Goal: Information Seeking & Learning: Learn about a topic

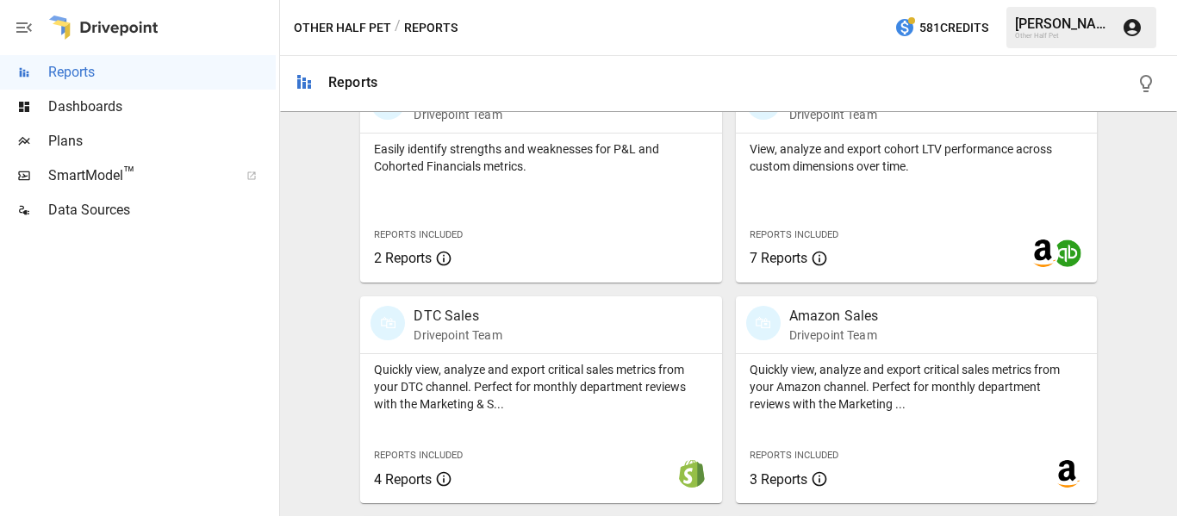
scroll to position [948, 0]
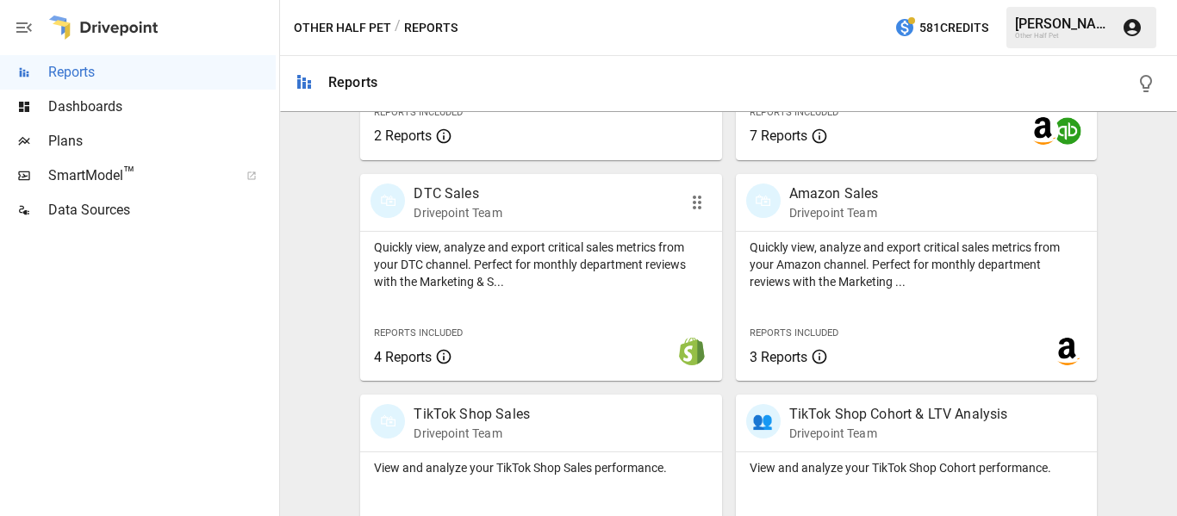
click at [450, 192] on p "DTC Sales" at bounding box center [458, 193] width 88 height 21
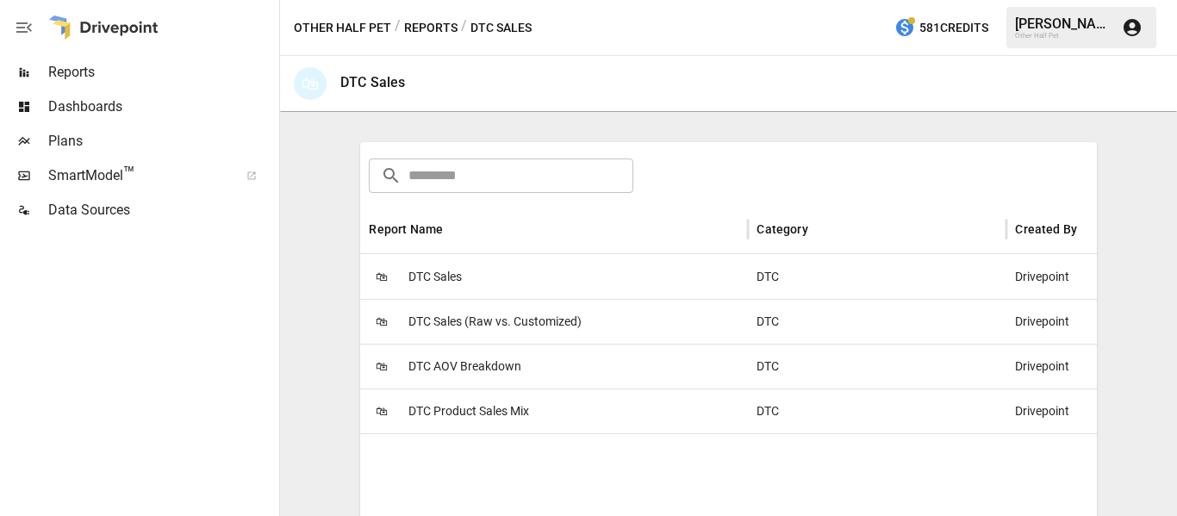
scroll to position [258, 0]
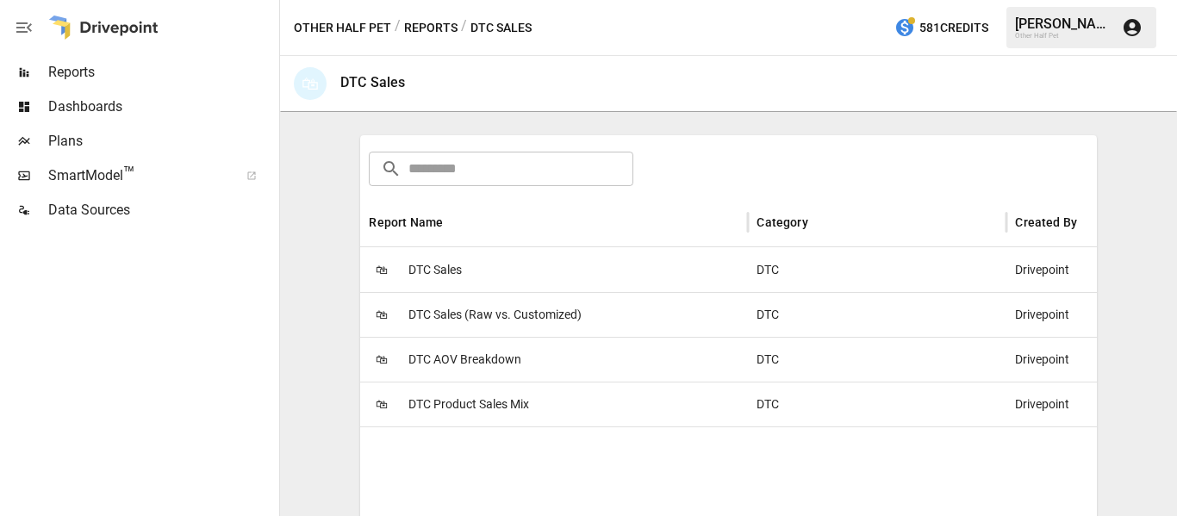
click at [484, 405] on span "DTC Product Sales Mix" at bounding box center [468, 405] width 121 height 44
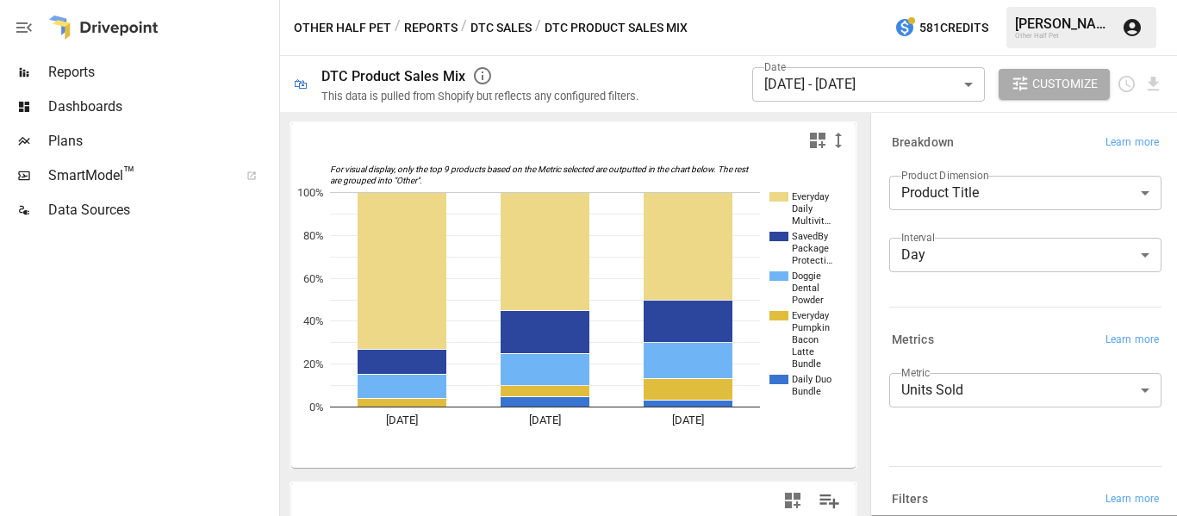
click at [967, 0] on body "**********" at bounding box center [588, 0] width 1177 height 0
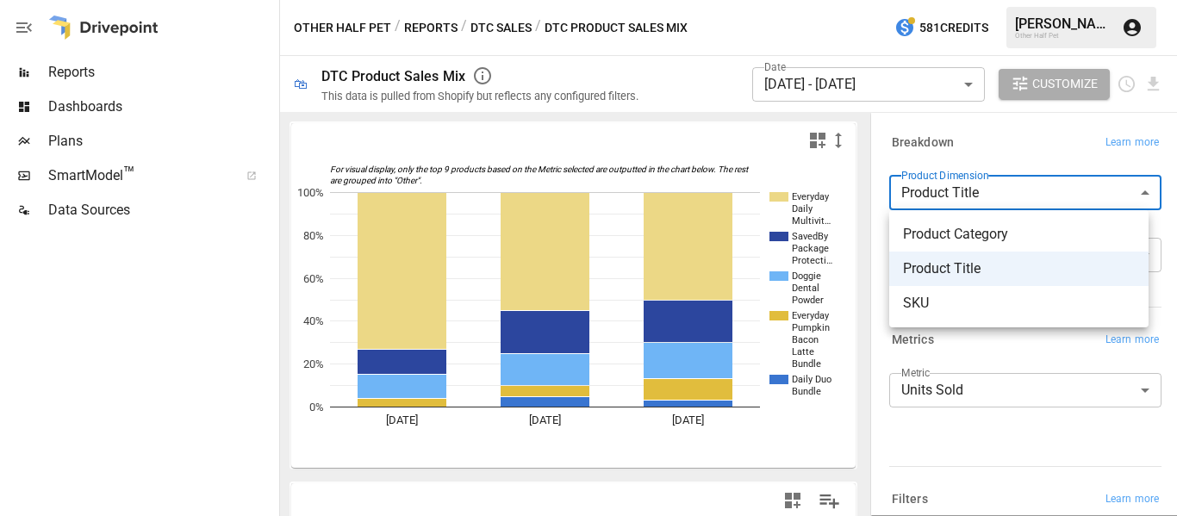
click at [935, 318] on li "SKU" at bounding box center [1018, 303] width 259 height 34
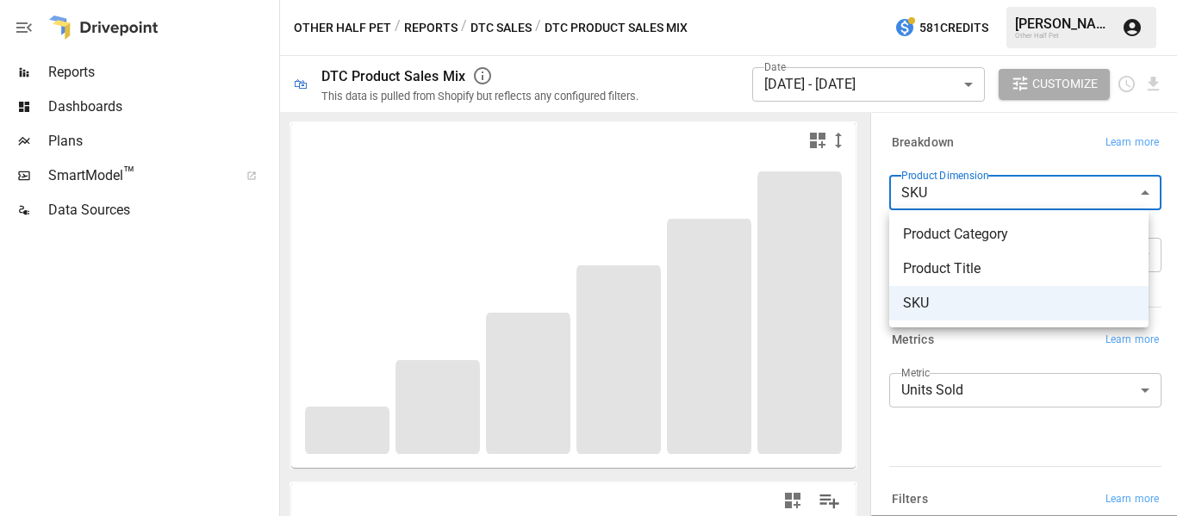
click at [1138, 0] on body "**********" at bounding box center [588, 0] width 1177 height 0
click at [1138, 200] on div at bounding box center [588, 258] width 1177 height 516
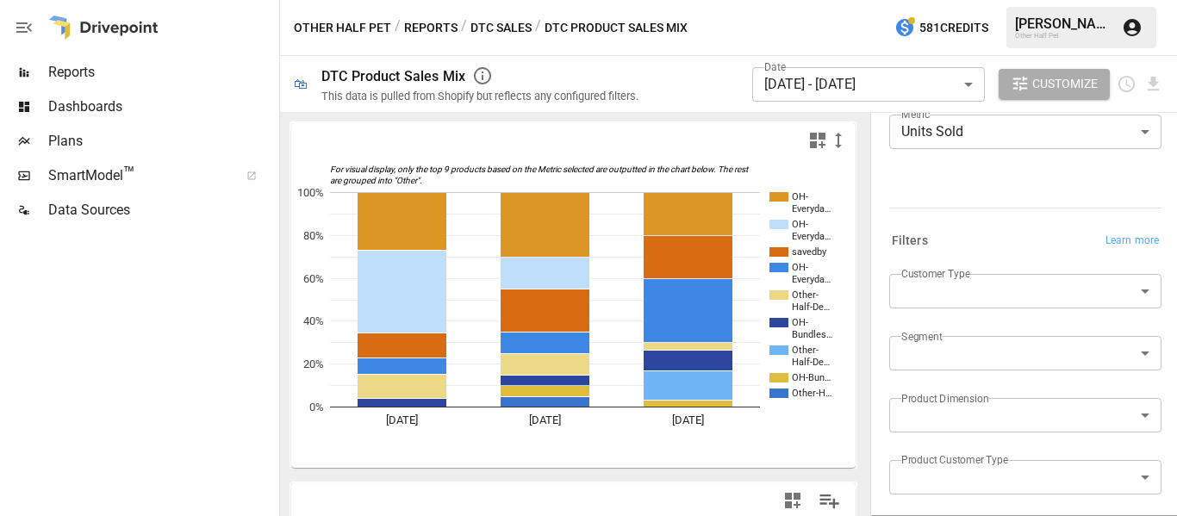
scroll to position [331, 0]
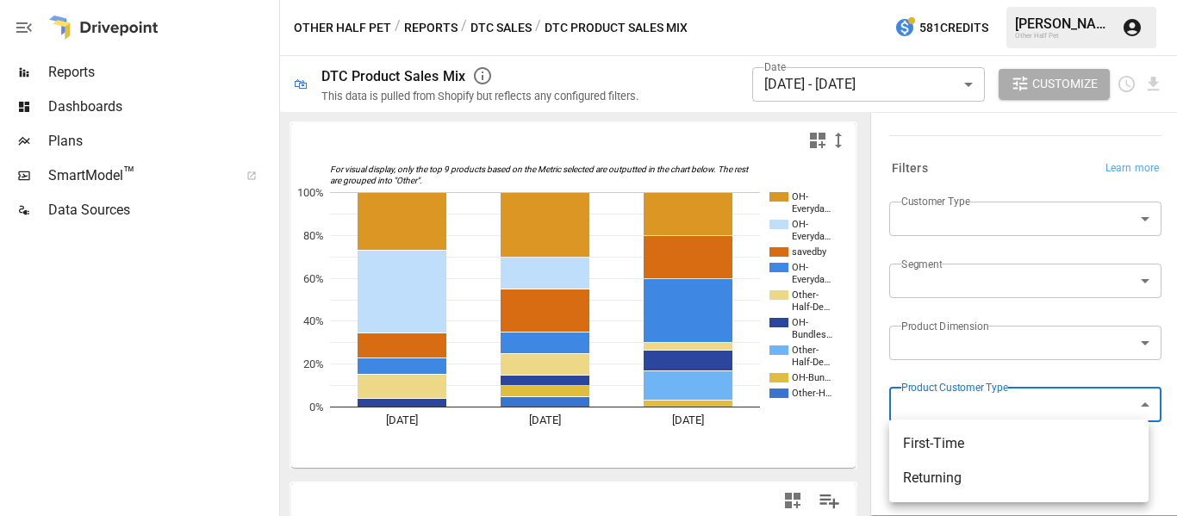
click at [1008, 0] on body "Reports Dashboards Plans SmartModel ™ Data Sources Other Half Pet / Reports / D…" at bounding box center [588, 0] width 1177 height 0
click at [1015, 403] on div at bounding box center [588, 258] width 1177 height 516
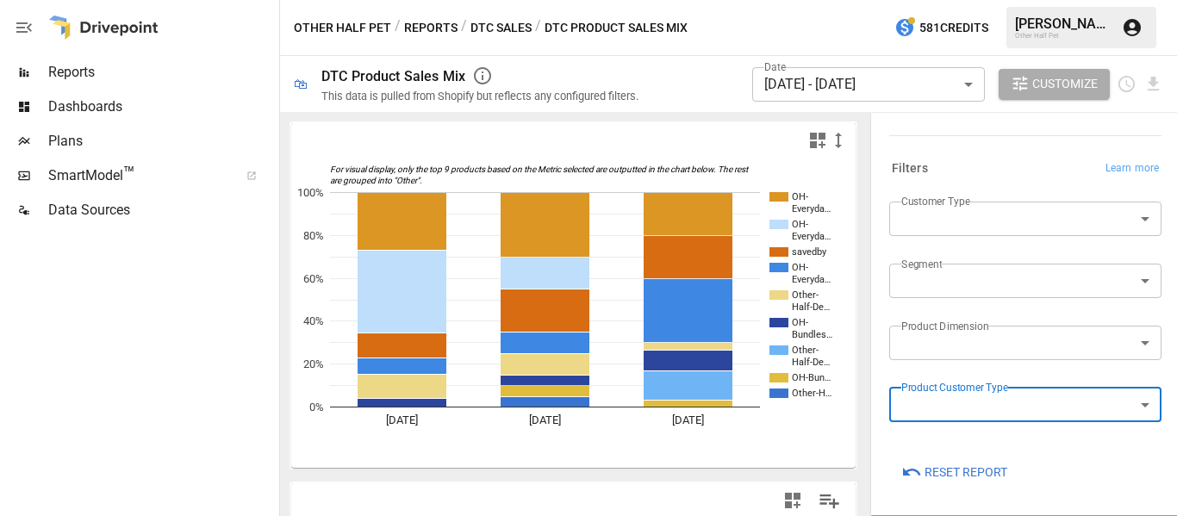
click at [1005, 0] on body "Reports Dashboards Plans SmartModel ™ Data Sources Other Half Pet / Reports / D…" at bounding box center [588, 0] width 1177 height 0
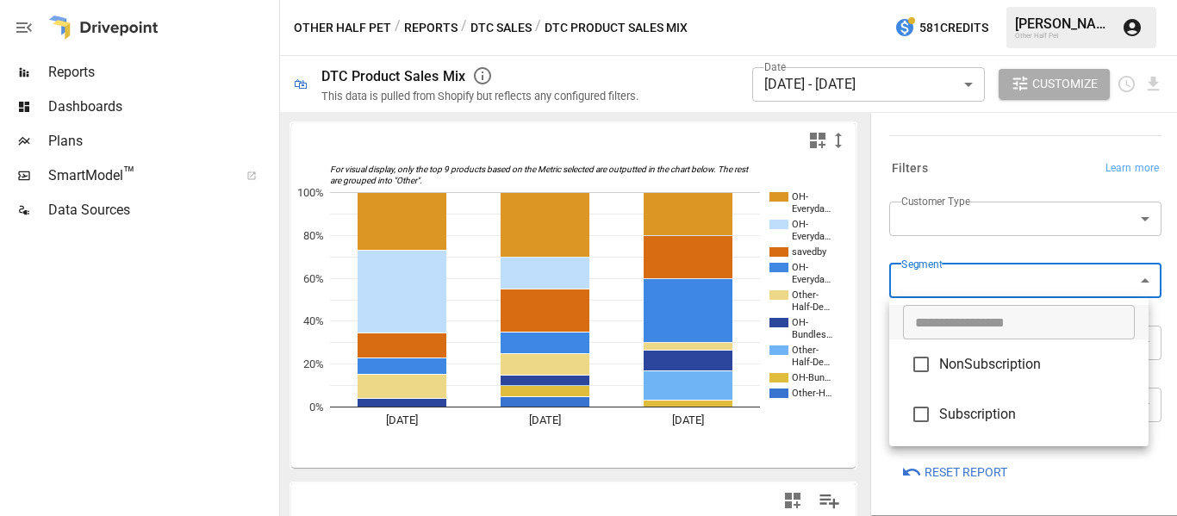
click at [1005, 280] on div at bounding box center [588, 258] width 1177 height 516
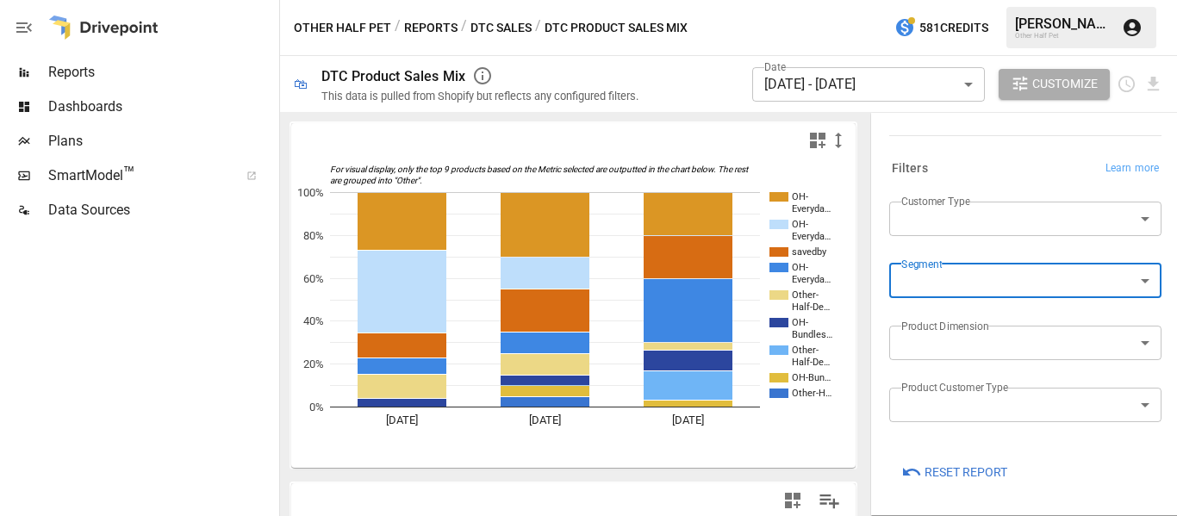
click at [1000, 200] on div "Customer Type ​ Segment ​ Product Dimension ​ Product Customer Type ​" at bounding box center [1021, 322] width 279 height 255
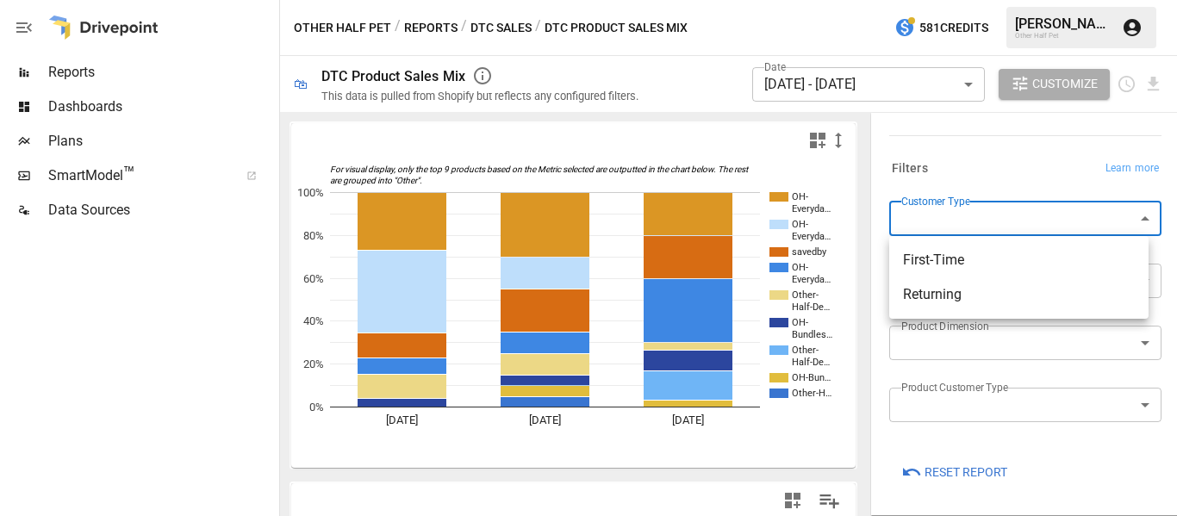
click at [988, 0] on body "Reports Dashboards Plans SmartModel ™ Data Sources Other Half Pet / Reports / D…" at bounding box center [588, 0] width 1177 height 0
click at [988, 212] on div at bounding box center [588, 258] width 1177 height 516
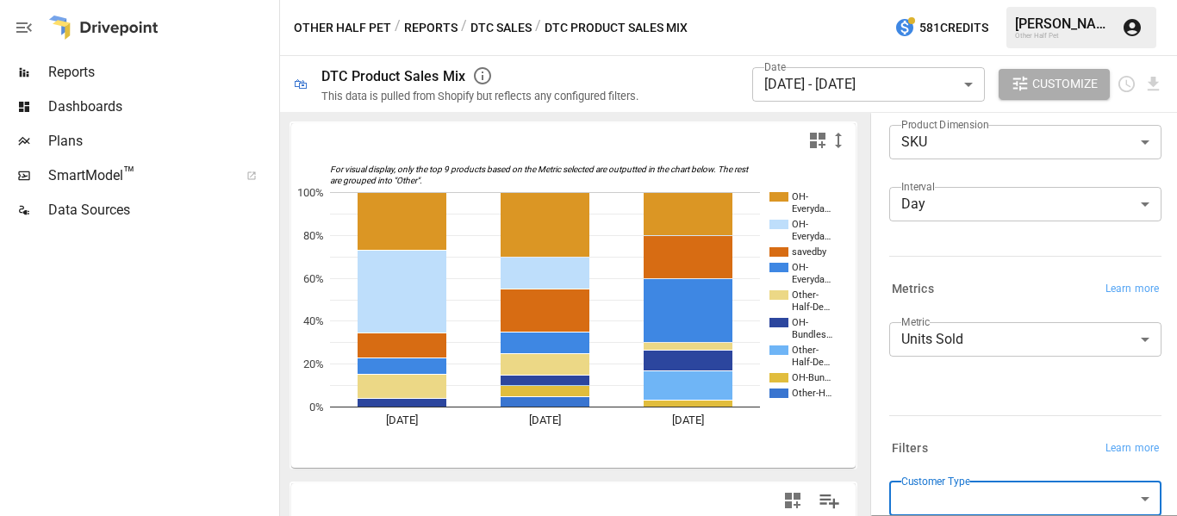
scroll to position [0, 0]
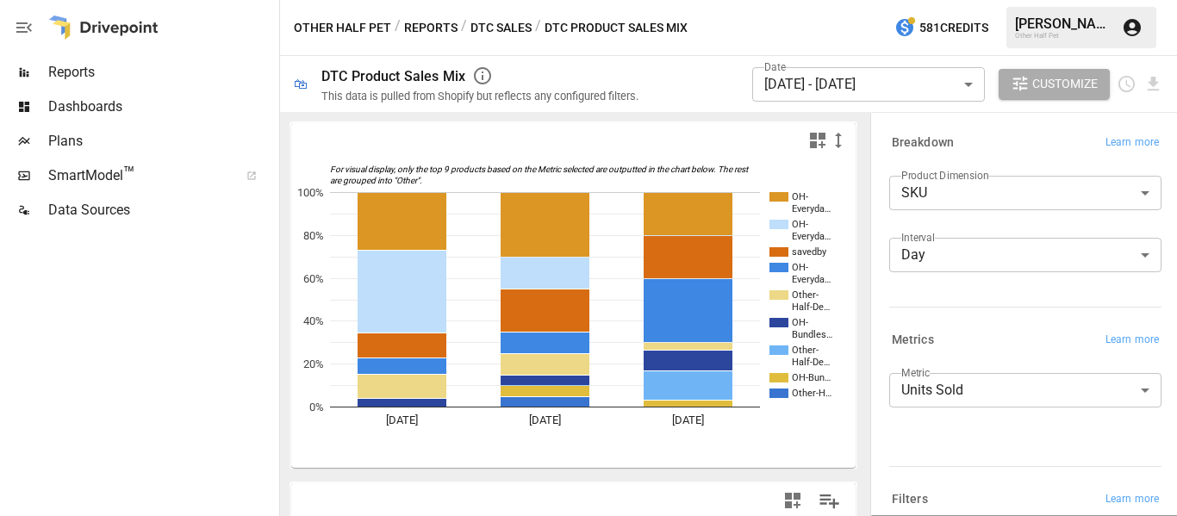
click at [983, 176] on label "Product Dimension" at bounding box center [944, 175] width 87 height 15
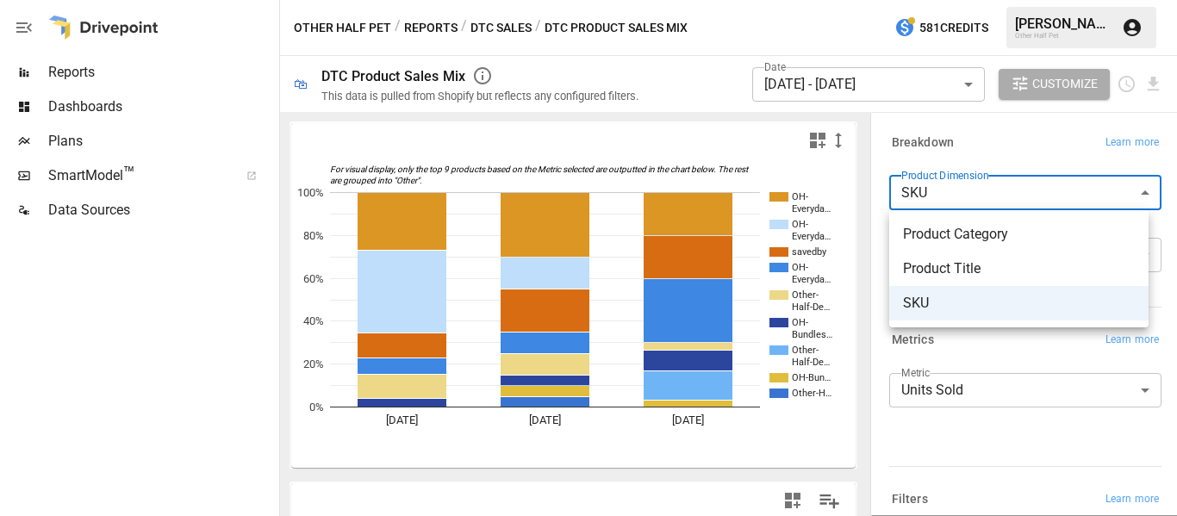
click at [980, 0] on body "Reports Dashboards Plans SmartModel ™ Data Sources Other Half Pet / Reports / D…" at bounding box center [588, 0] width 1177 height 0
click at [998, 194] on div at bounding box center [588, 258] width 1177 height 516
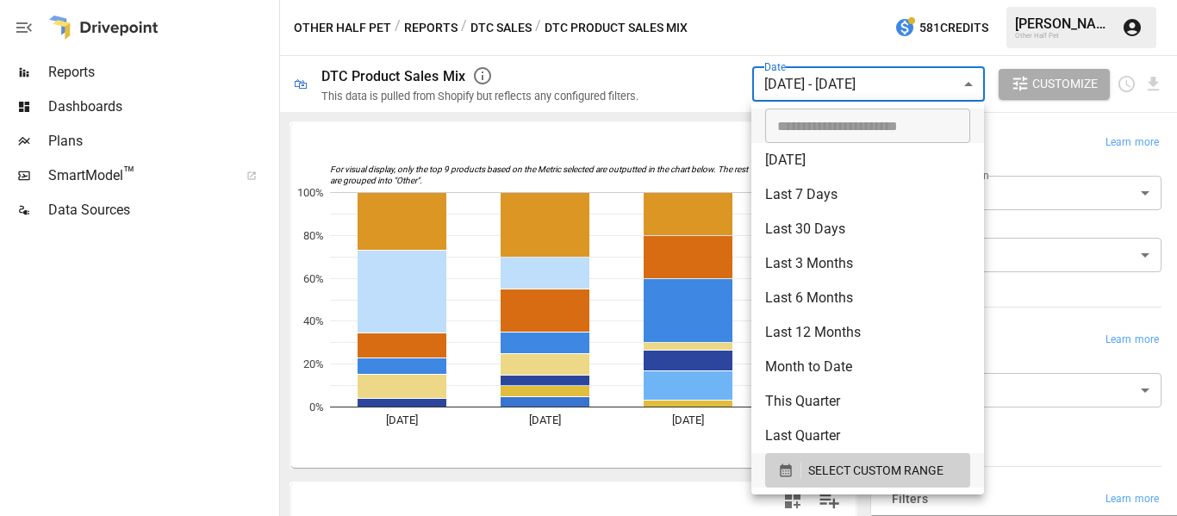
click at [973, 0] on body "Reports Dashboards Plans SmartModel ™ Data Sources Other Half Pet / Reports / D…" at bounding box center [588, 0] width 1177 height 0
click at [973, 87] on div at bounding box center [588, 258] width 1177 height 516
click at [964, 0] on body "Reports Dashboards Plans SmartModel ™ Data Sources Other Half Pet / Reports / D…" at bounding box center [588, 0] width 1177 height 0
click at [883, 477] on span "SELECT CUSTOM RANGE" at bounding box center [875, 471] width 135 height 22
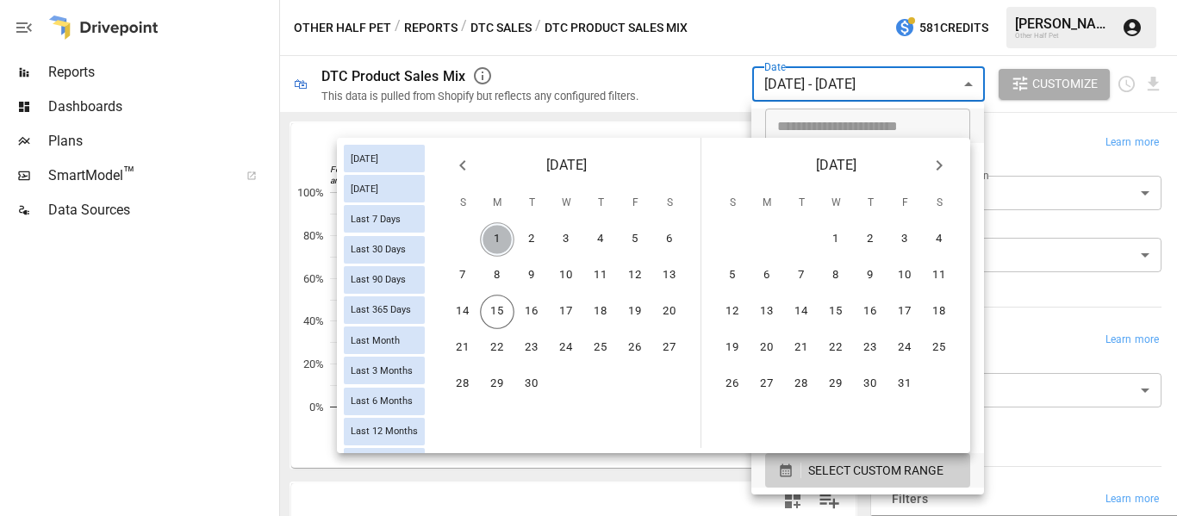
click at [505, 240] on button "1" at bounding box center [497, 239] width 34 height 34
click at [469, 314] on button "14" at bounding box center [462, 312] width 34 height 34
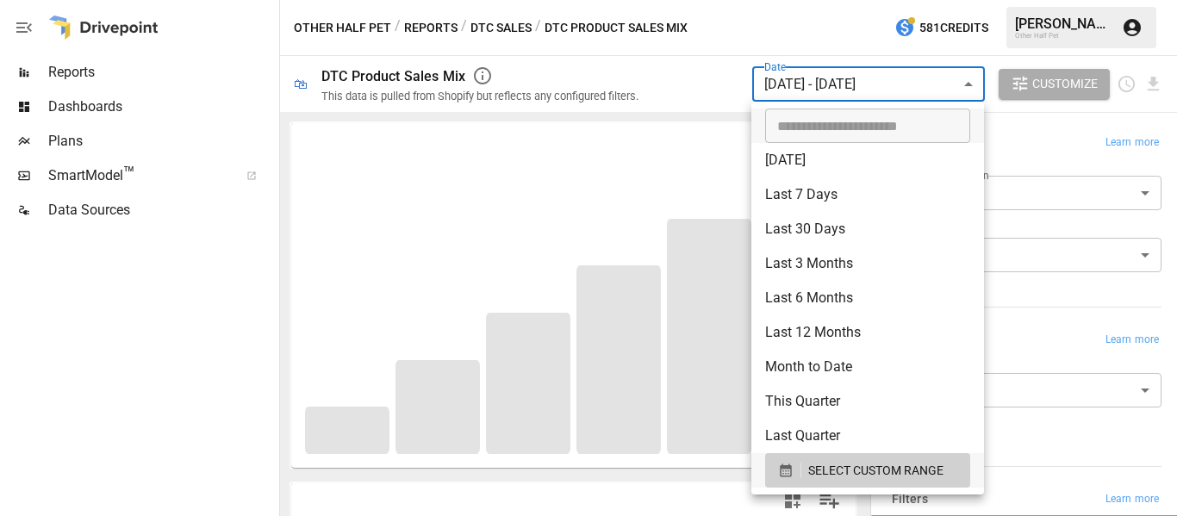
click at [698, 85] on div at bounding box center [588, 258] width 1177 height 516
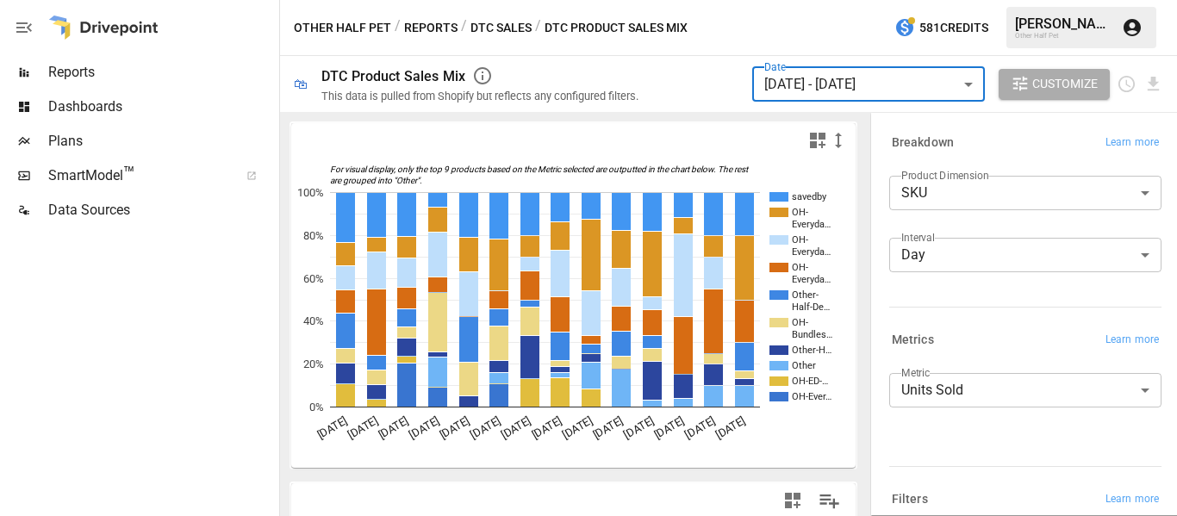
click at [996, 0] on body "Reports Dashboards Plans SmartModel ™ Data Sources Other Half Pet / Reports / D…" at bounding box center [588, 0] width 1177 height 0
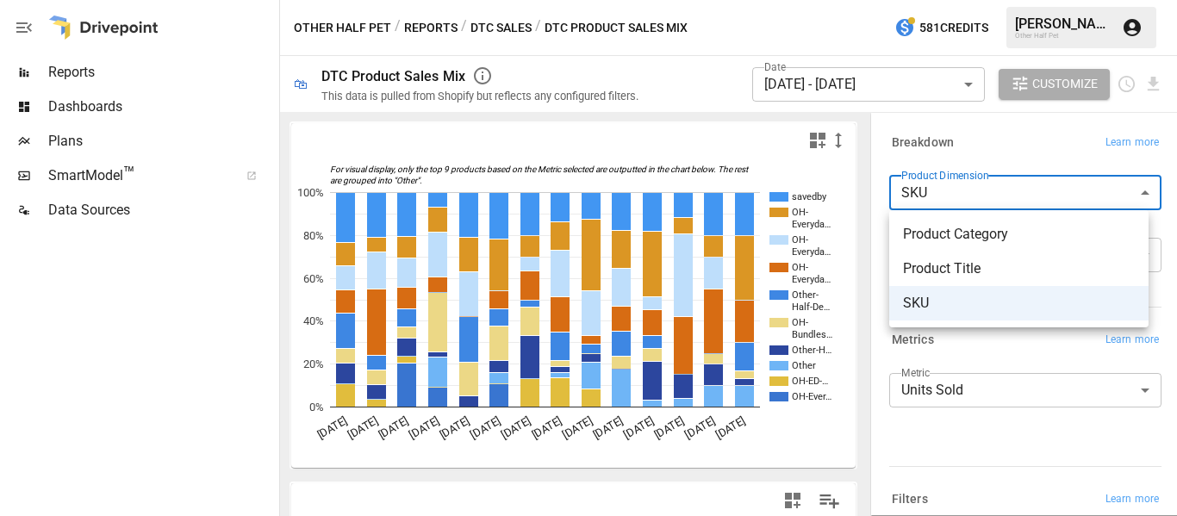
click at [996, 190] on div at bounding box center [588, 258] width 1177 height 516
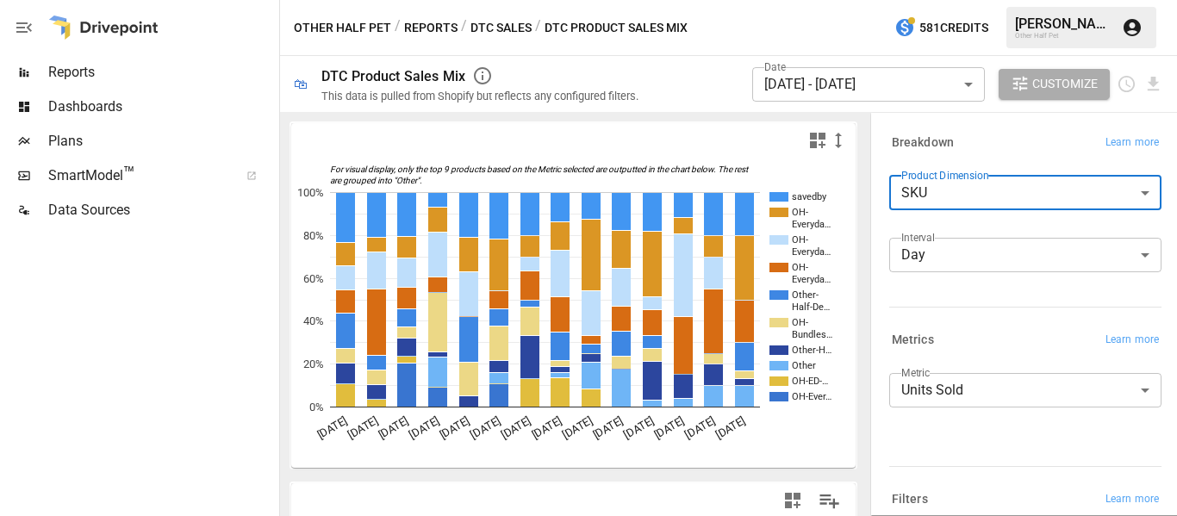
click at [930, 0] on body "Reports Dashboards Plans SmartModel ™ Data Sources Other Half Pet / Reports / D…" at bounding box center [588, 0] width 1177 height 0
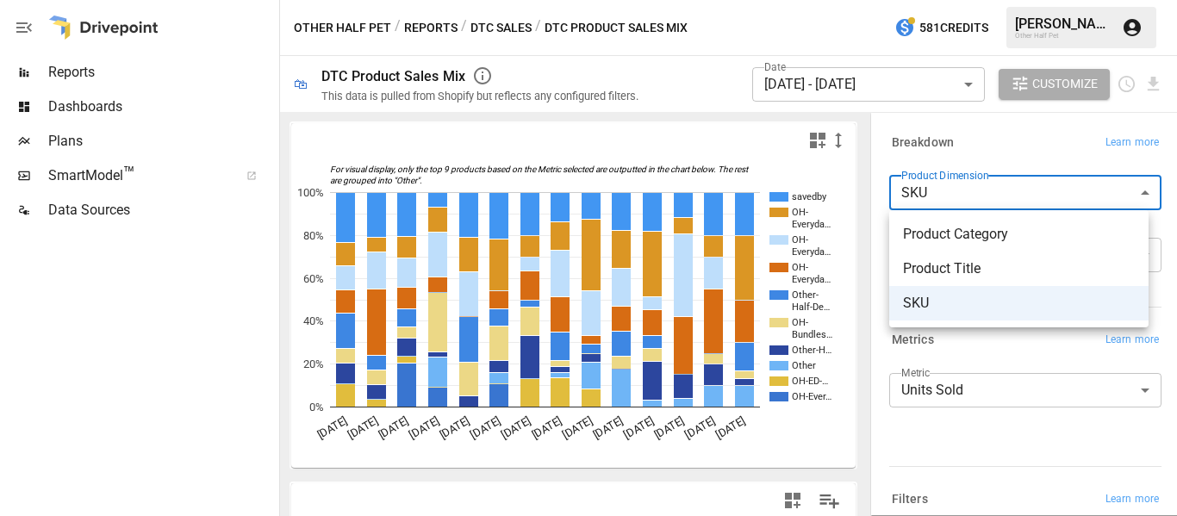
click at [922, 261] on span "Product Title" at bounding box center [1019, 268] width 232 height 21
type input "**********"
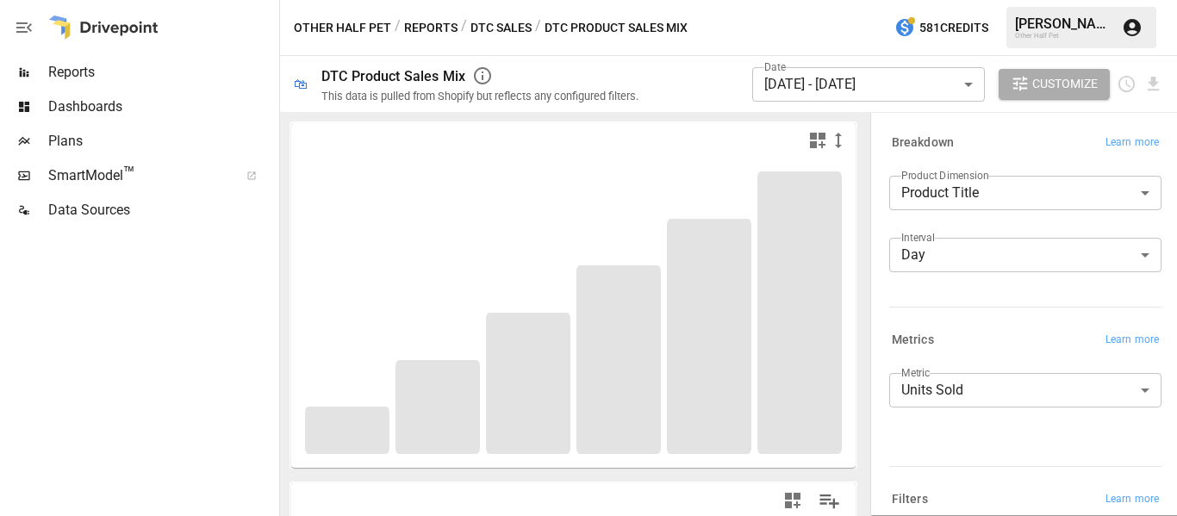
click at [917, 126] on div "Breakdown Learn more" at bounding box center [1021, 139] width 279 height 31
